Goal: Check status: Check status

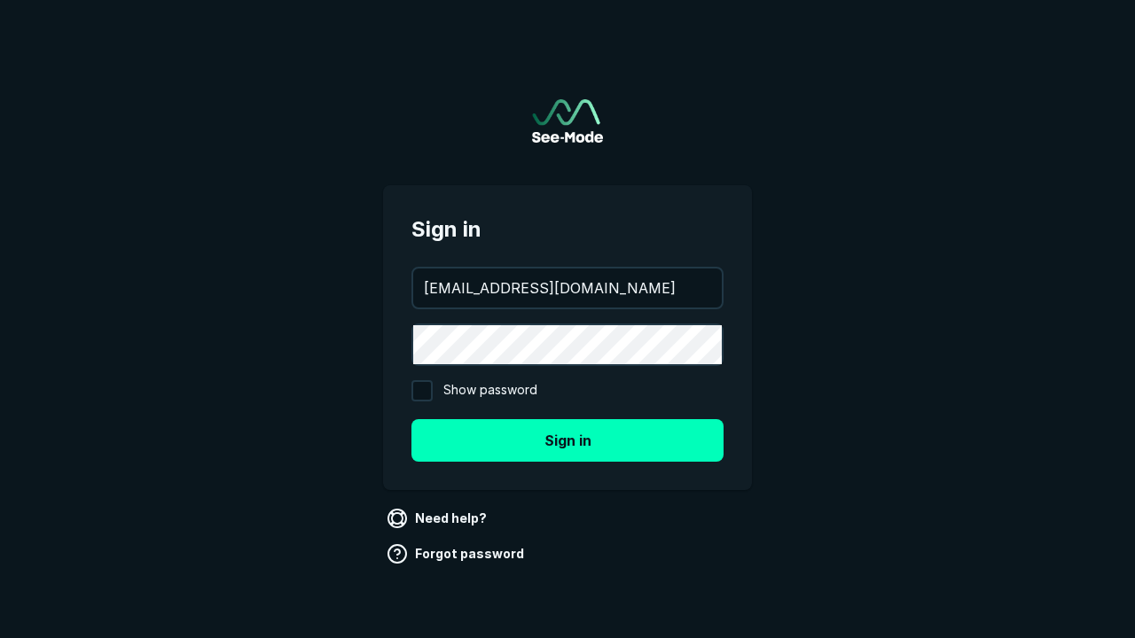
type input "[EMAIL_ADDRESS][DOMAIN_NAME]"
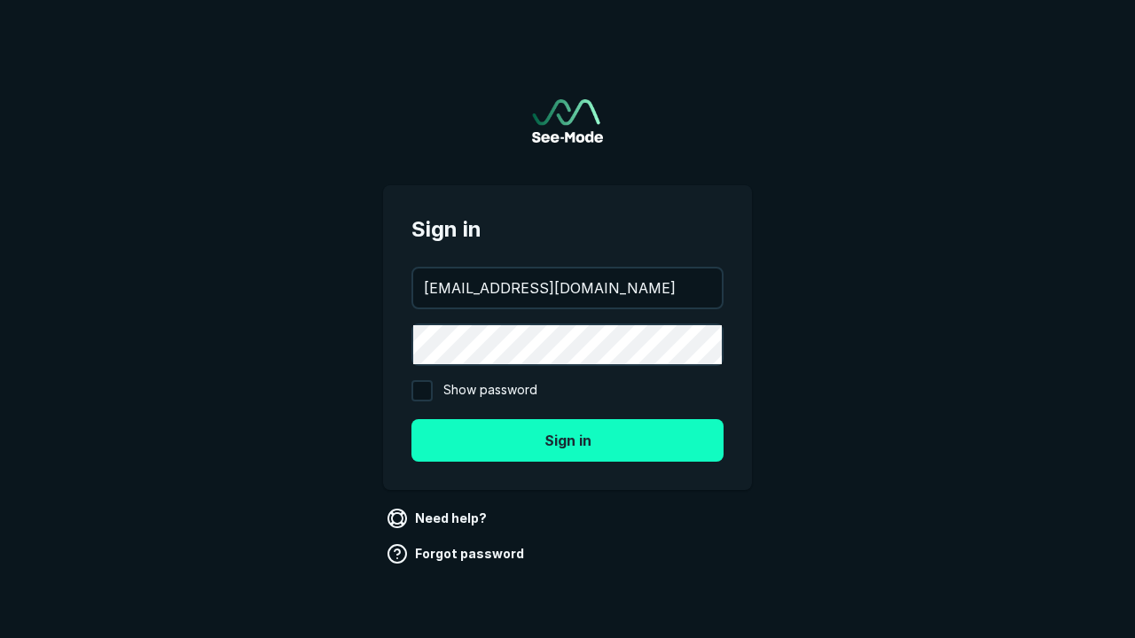
click at [567, 440] on button "Sign in" at bounding box center [567, 440] width 312 height 43
